Goal: Check status: Check status

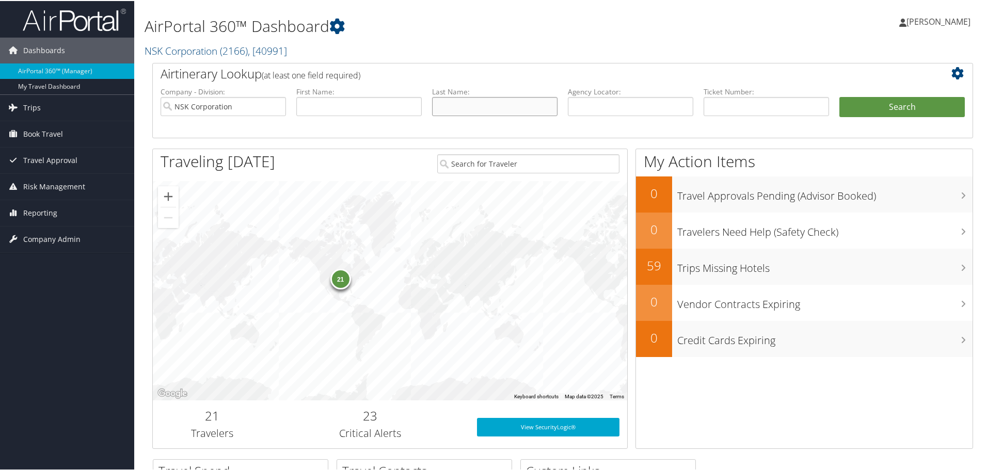
click at [471, 100] on input "text" at bounding box center [494, 105] width 125 height 19
type input "ichii"
click at [896, 106] on button "Search" at bounding box center [901, 106] width 125 height 21
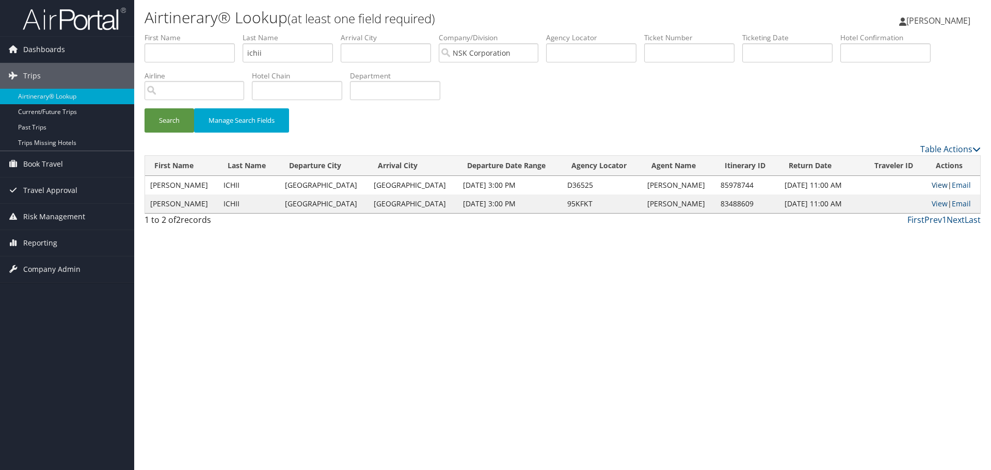
click at [932, 187] on link "View" at bounding box center [940, 185] width 16 height 10
